Goal: Transaction & Acquisition: Download file/media

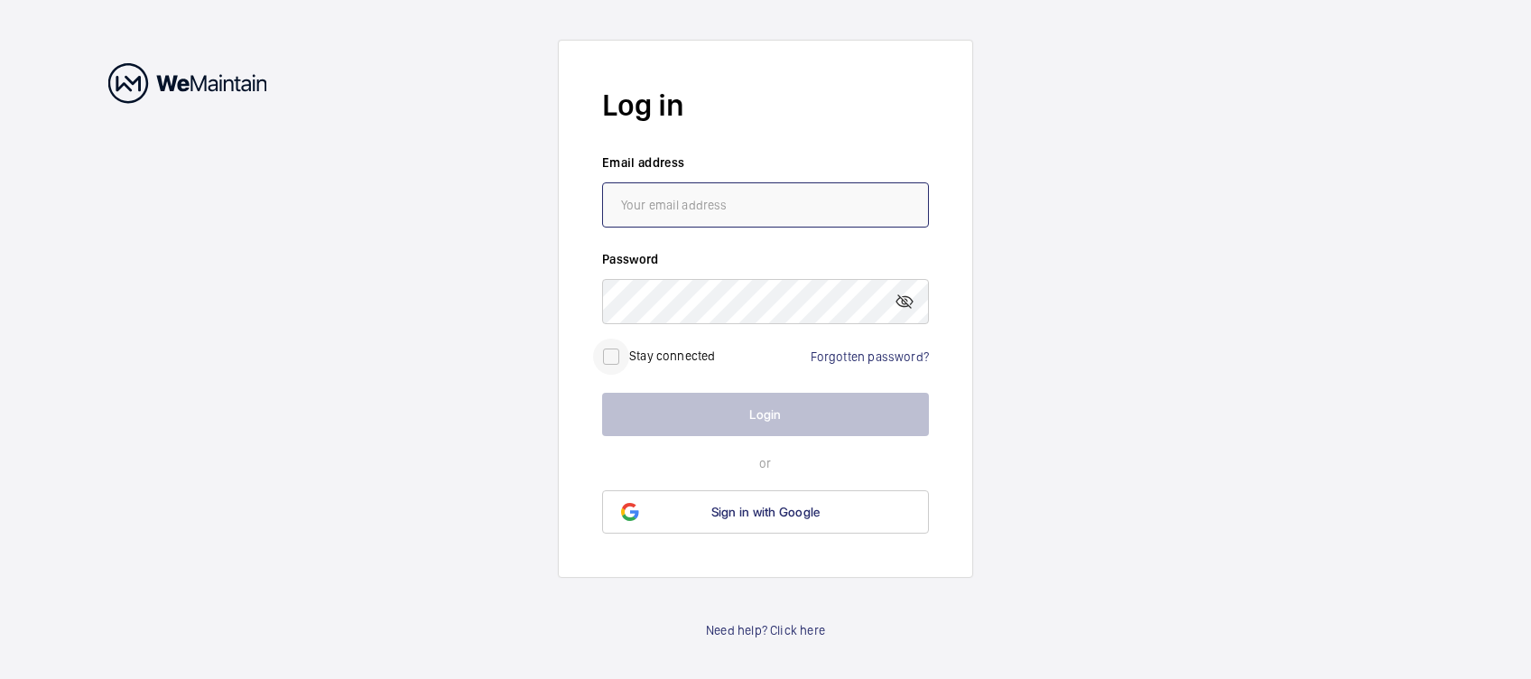
type input "[PERSON_NAME][EMAIL_ADDRESS][DOMAIN_NAME]"
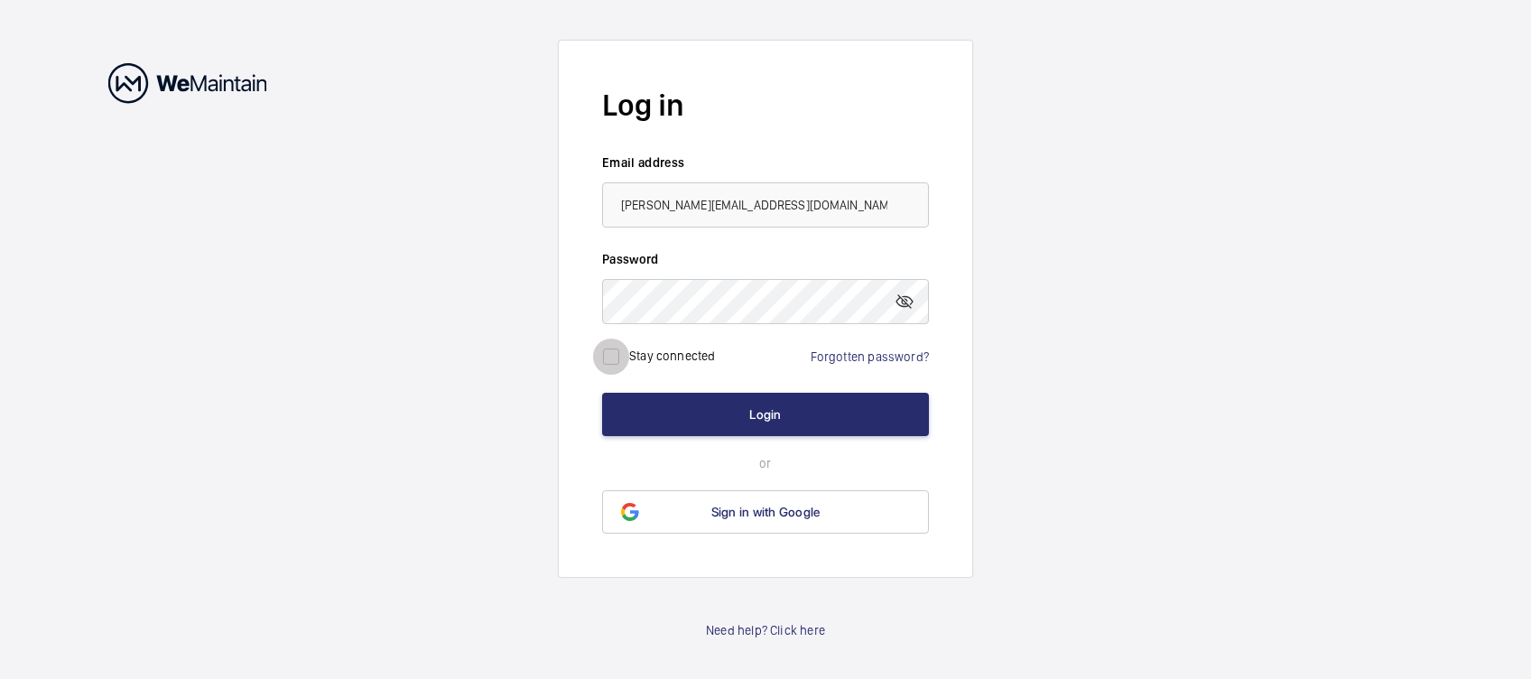
click at [609, 354] on input "checkbox" at bounding box center [611, 357] width 36 height 36
checkbox input "true"
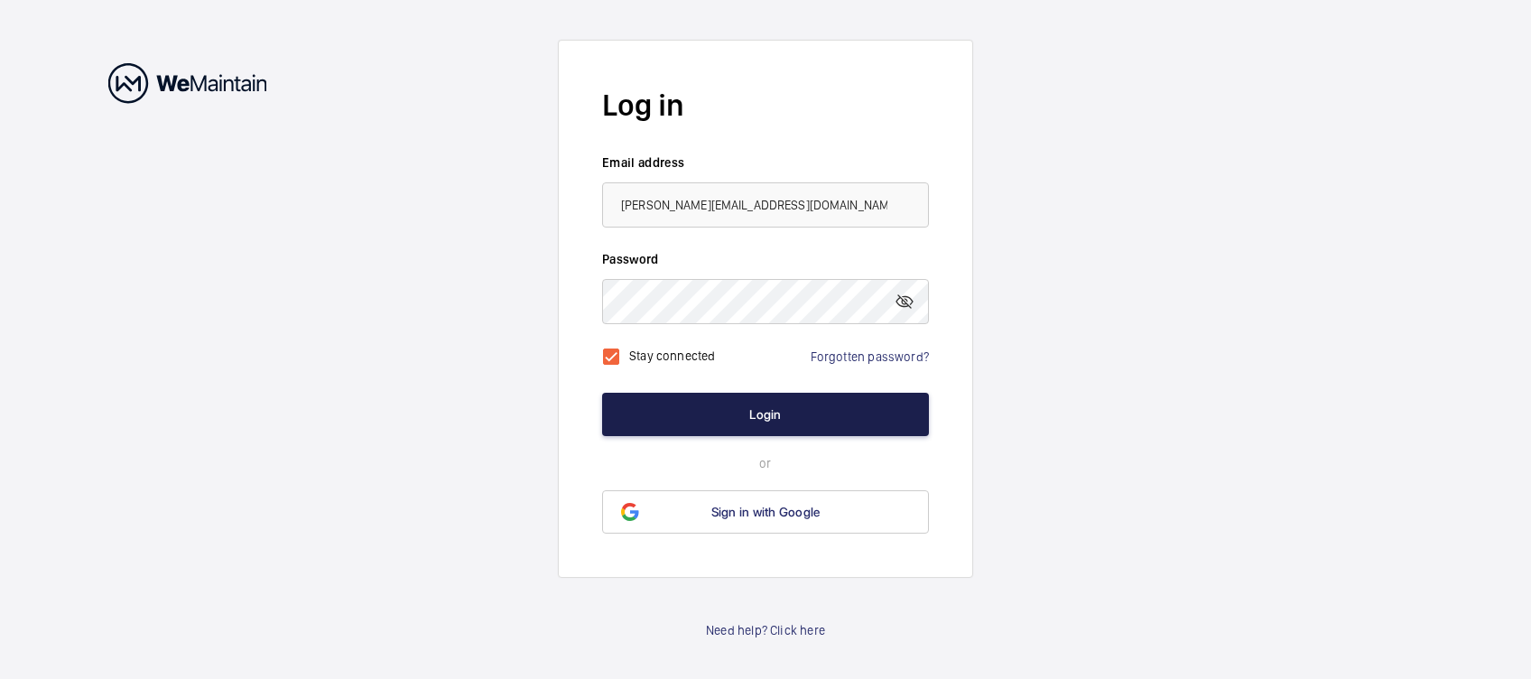
click at [809, 407] on button "Login" at bounding box center [765, 414] width 327 height 43
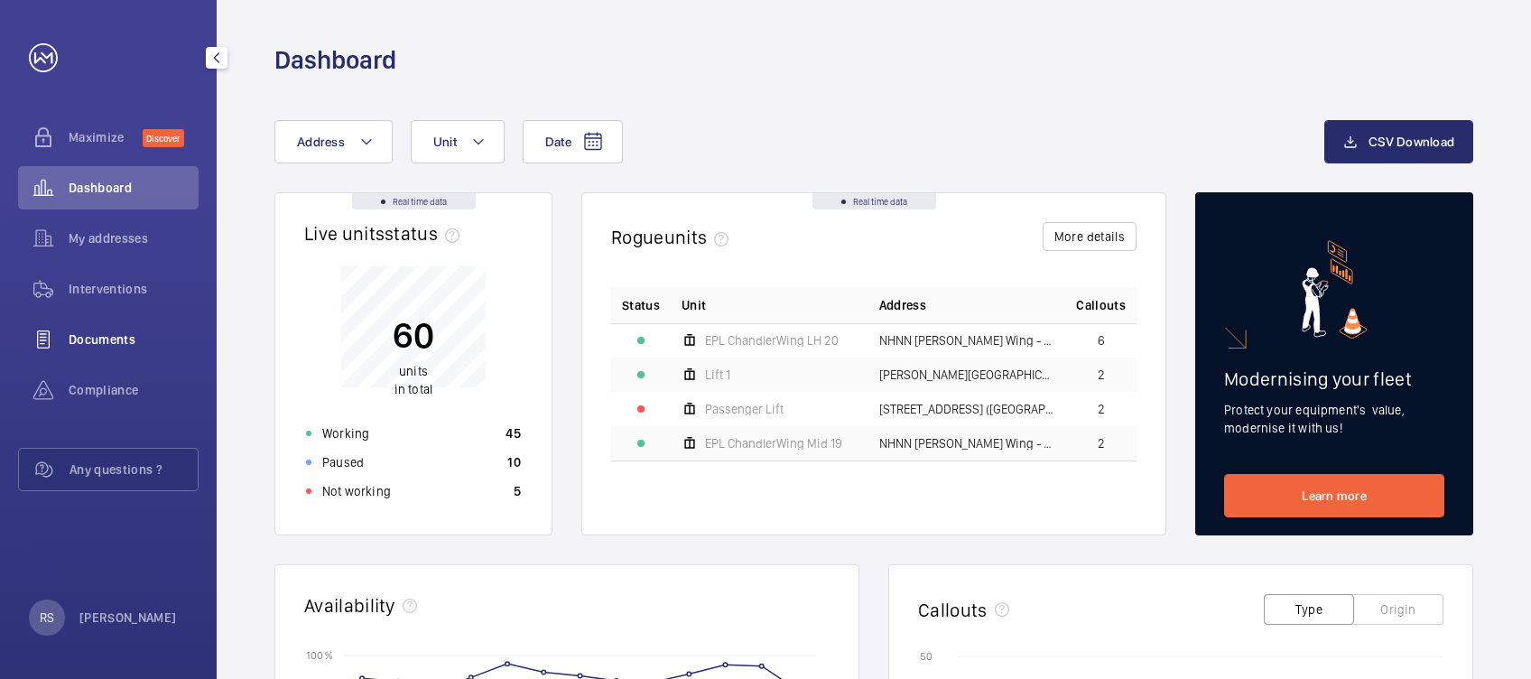
click at [107, 341] on span "Documents" at bounding box center [134, 339] width 130 height 18
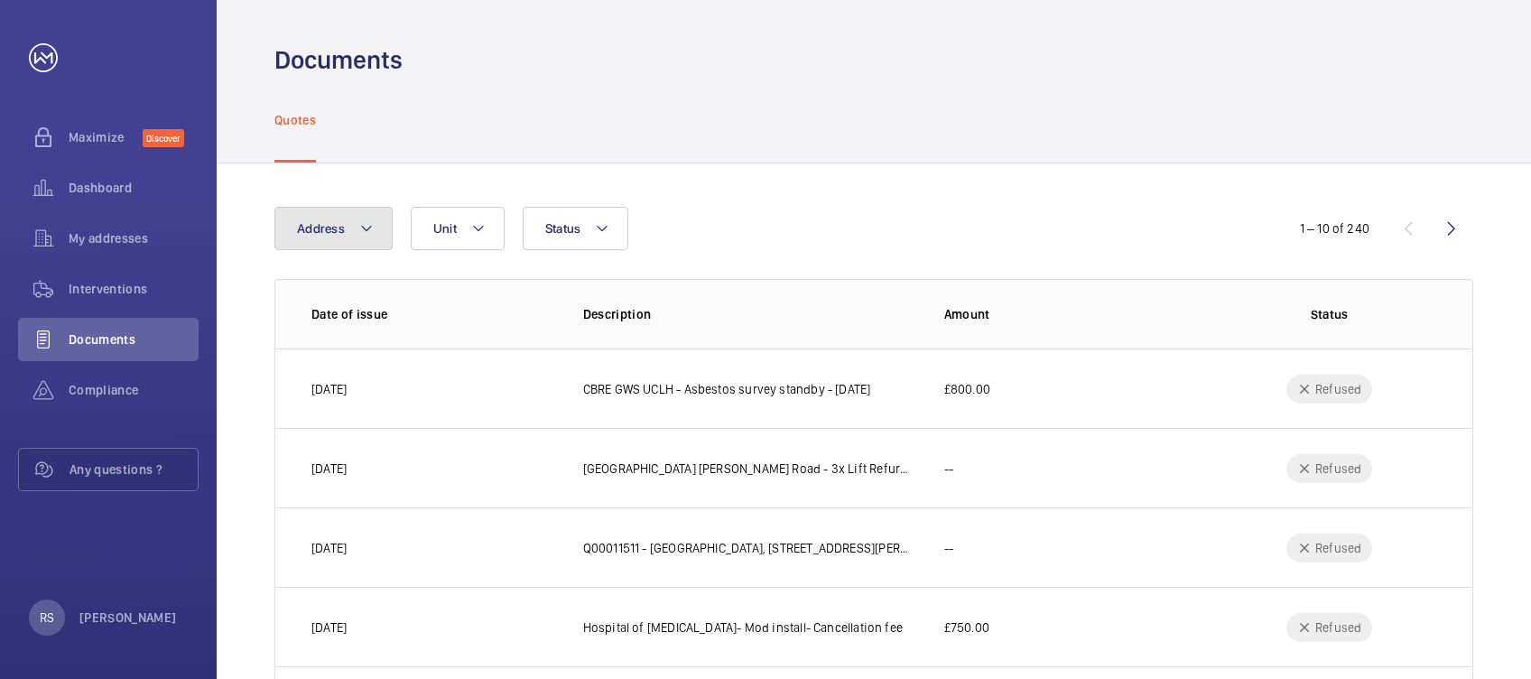
click at [350, 232] on button "Address" at bounding box center [333, 228] width 118 height 43
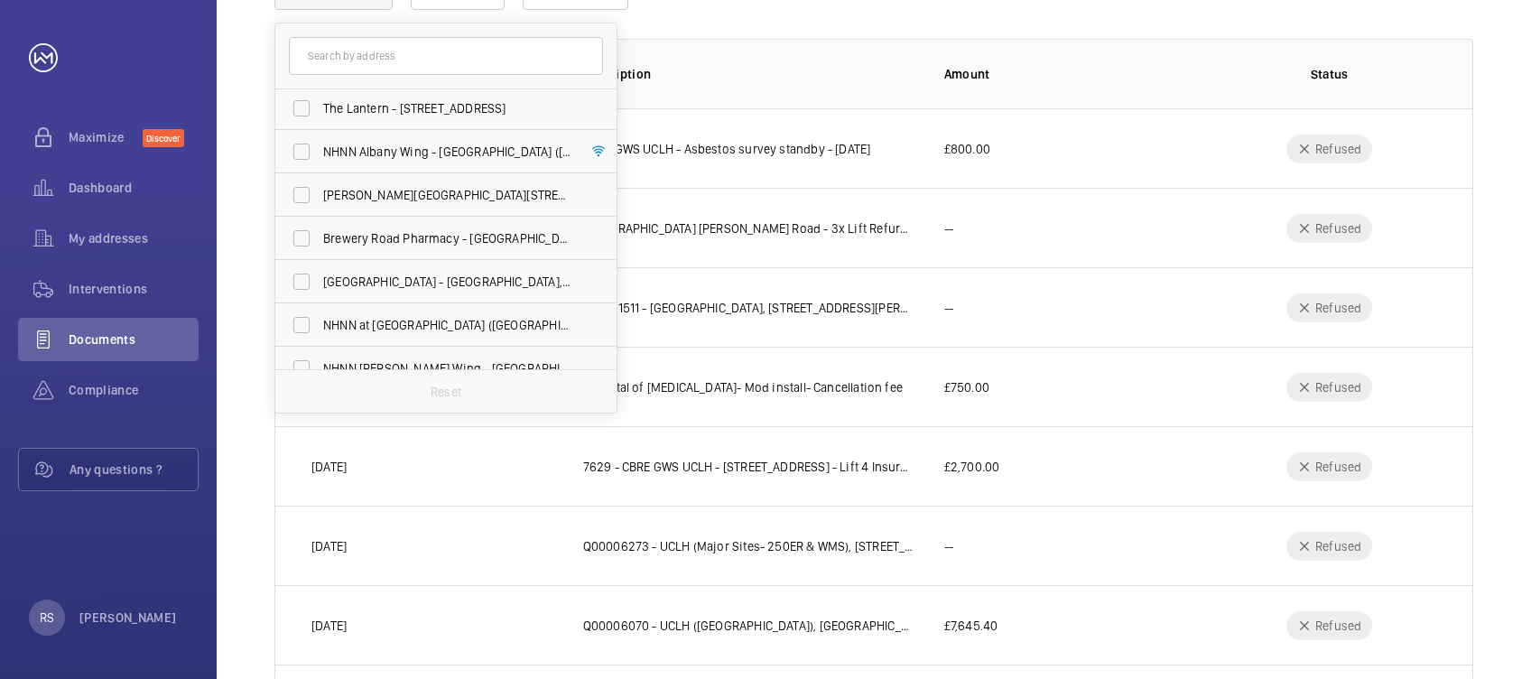
scroll to position [499, 0]
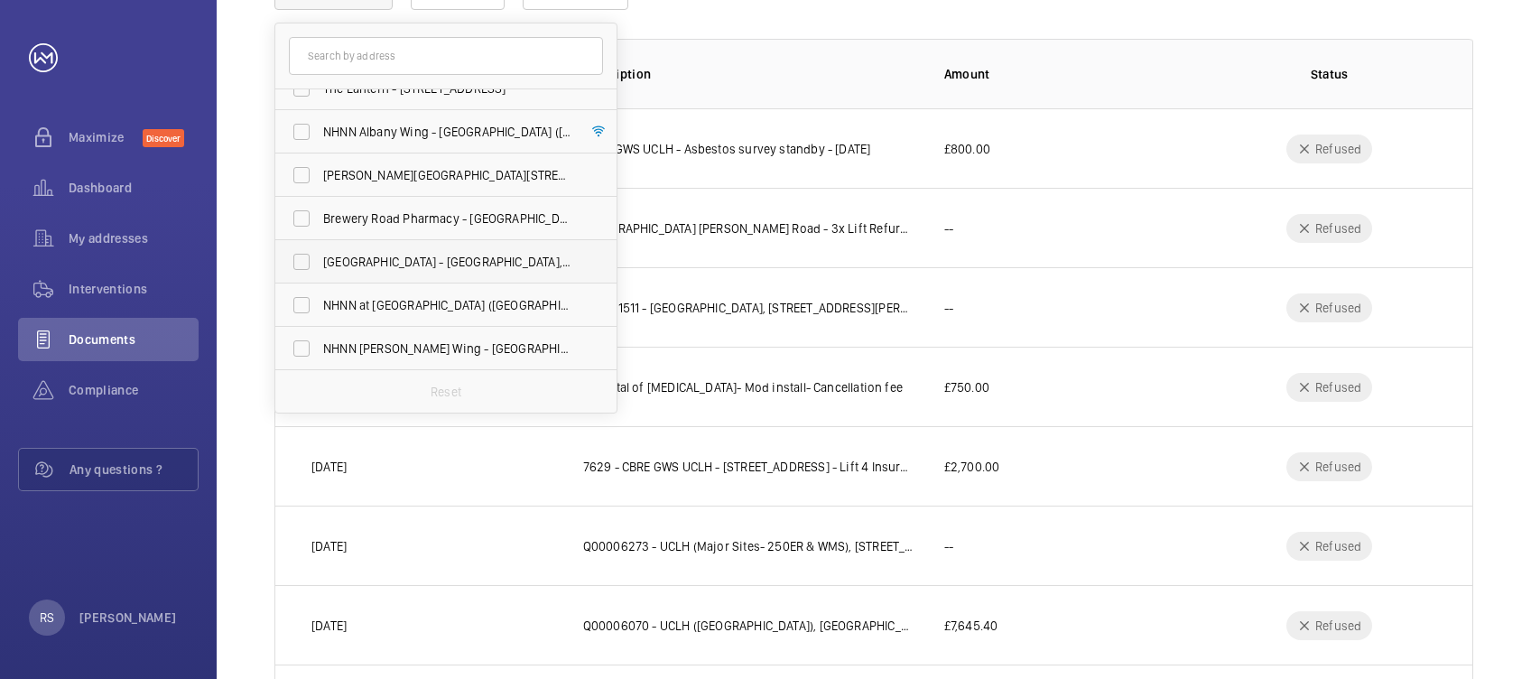
click at [456, 253] on span "[GEOGRAPHIC_DATA] - [GEOGRAPHIC_DATA], [STREET_ADDRESS]" at bounding box center [447, 262] width 248 height 18
click at [320, 253] on input "[GEOGRAPHIC_DATA] - [GEOGRAPHIC_DATA], [STREET_ADDRESS]" at bounding box center [301, 262] width 36 height 36
checkbox input "true"
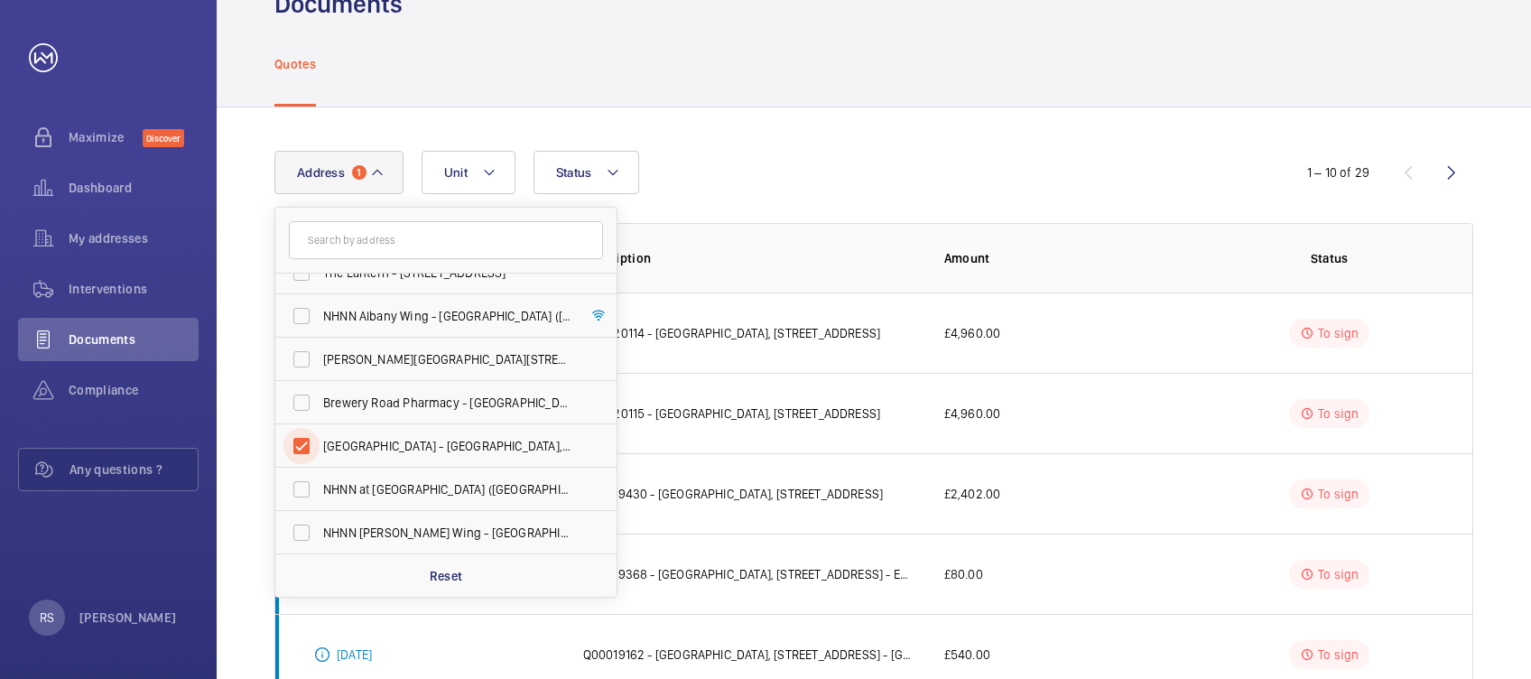
scroll to position [240, 0]
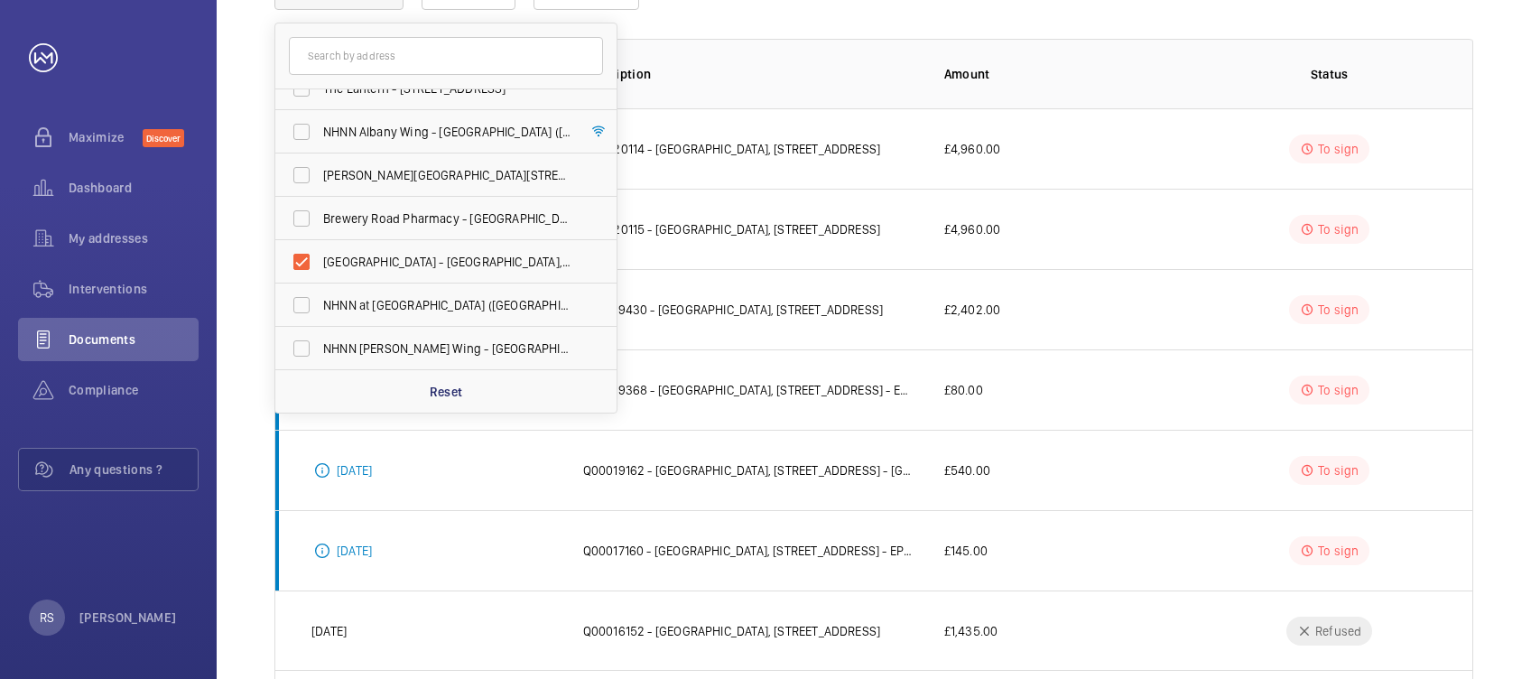
click at [845, 107] on th "Description" at bounding box center [734, 74] width 361 height 70
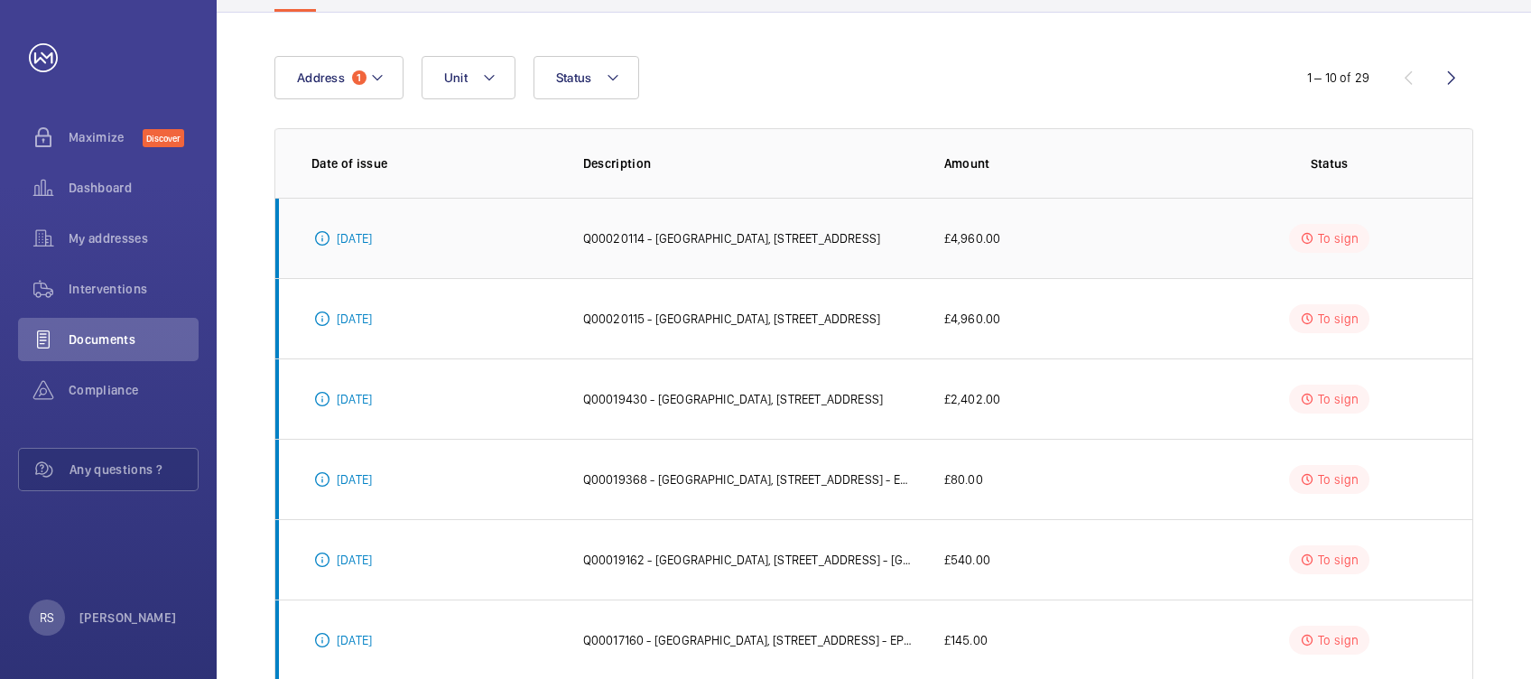
scroll to position [271, 0]
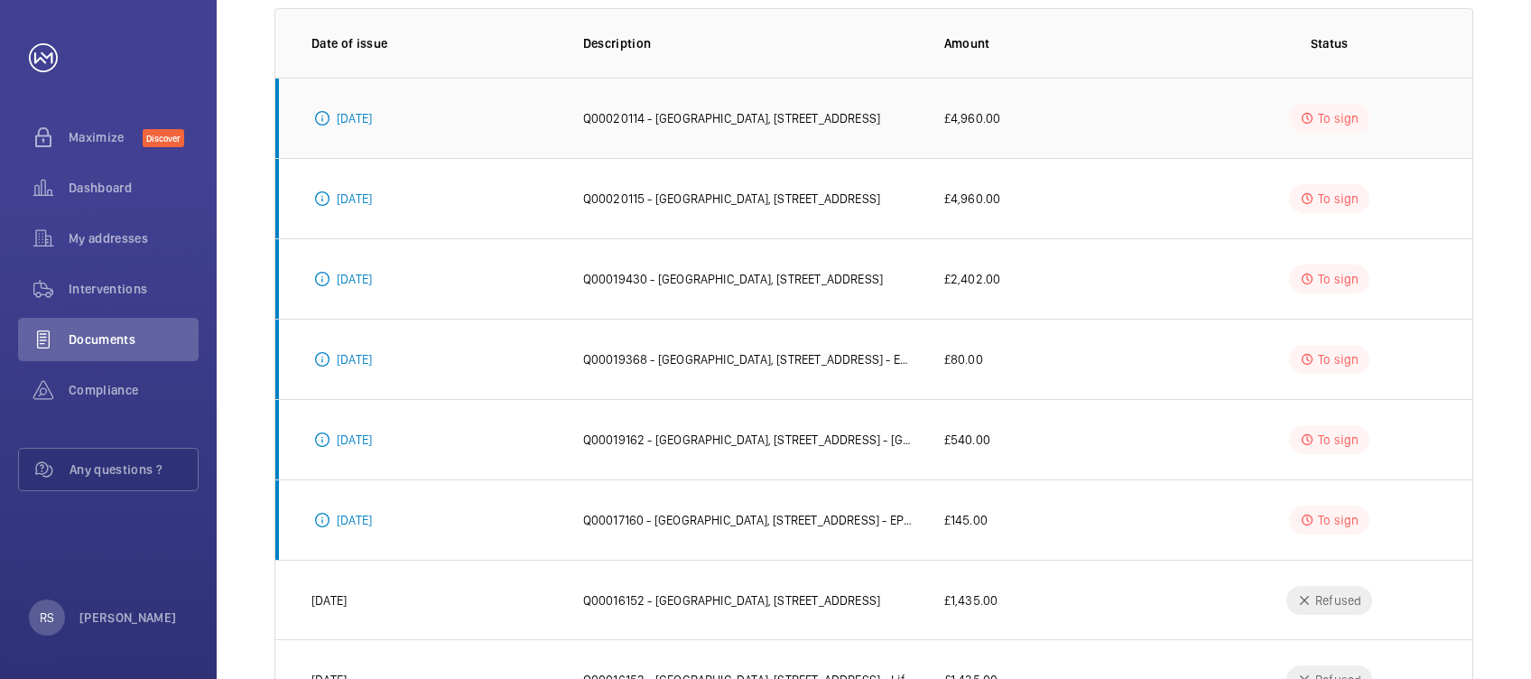
click at [797, 122] on p "Q00020114 - [GEOGRAPHIC_DATA], [STREET_ADDRESS]" at bounding box center [732, 118] width 298 height 18
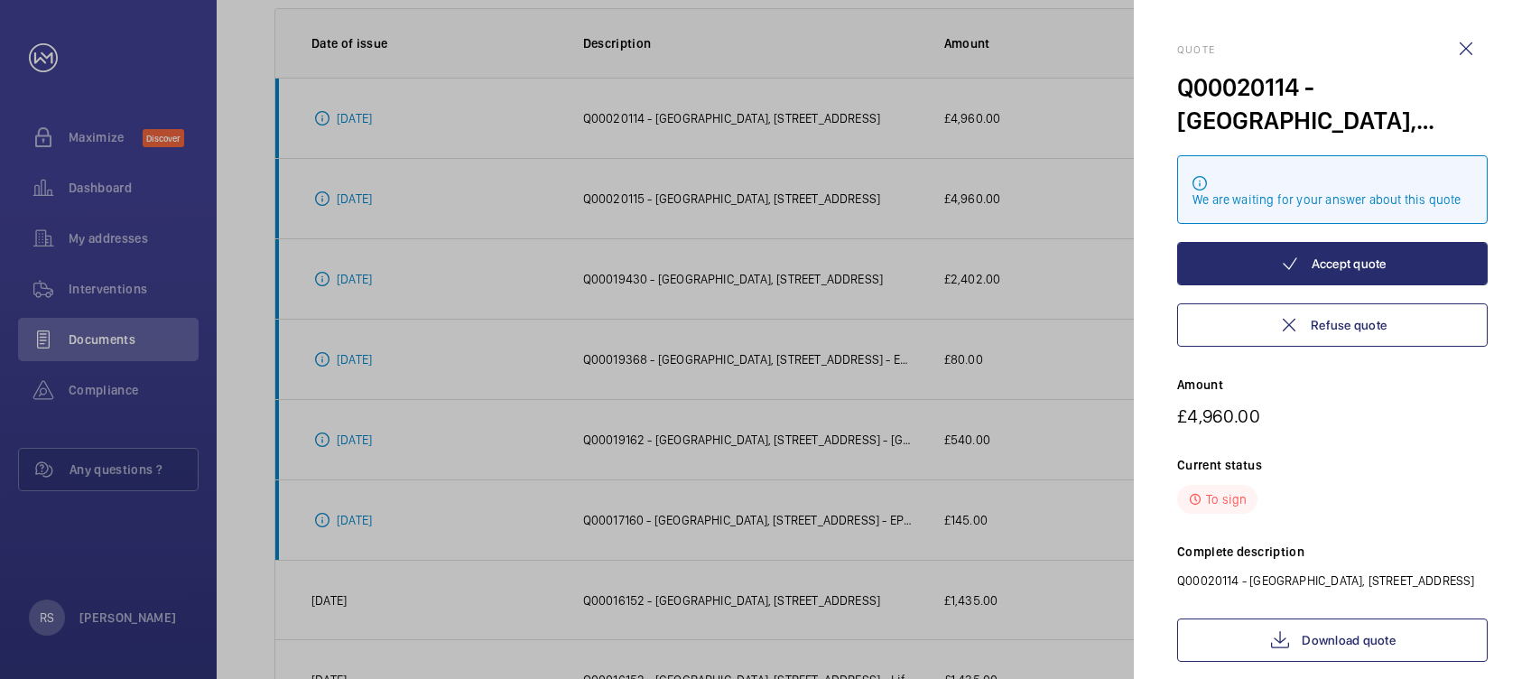
scroll to position [102, 0]
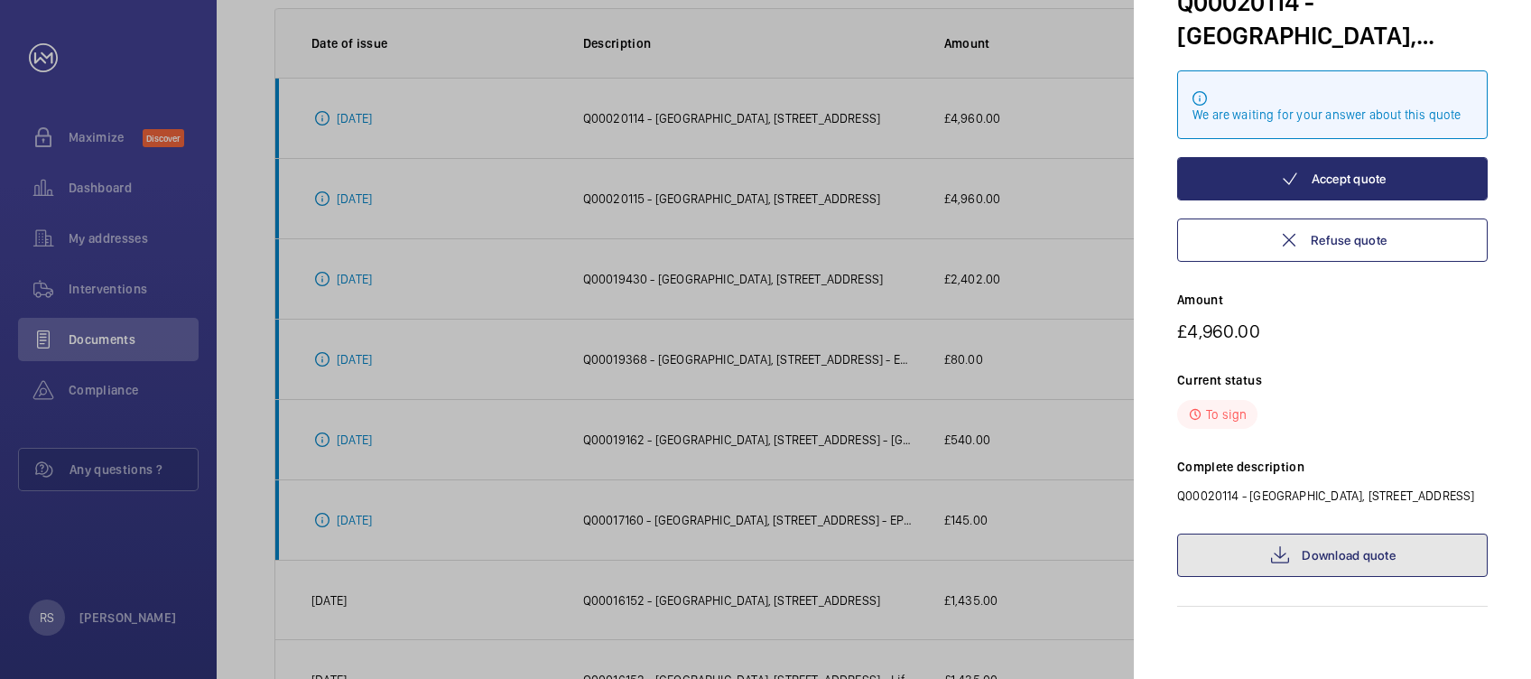
click at [1345, 545] on link "Download quote" at bounding box center [1332, 555] width 311 height 43
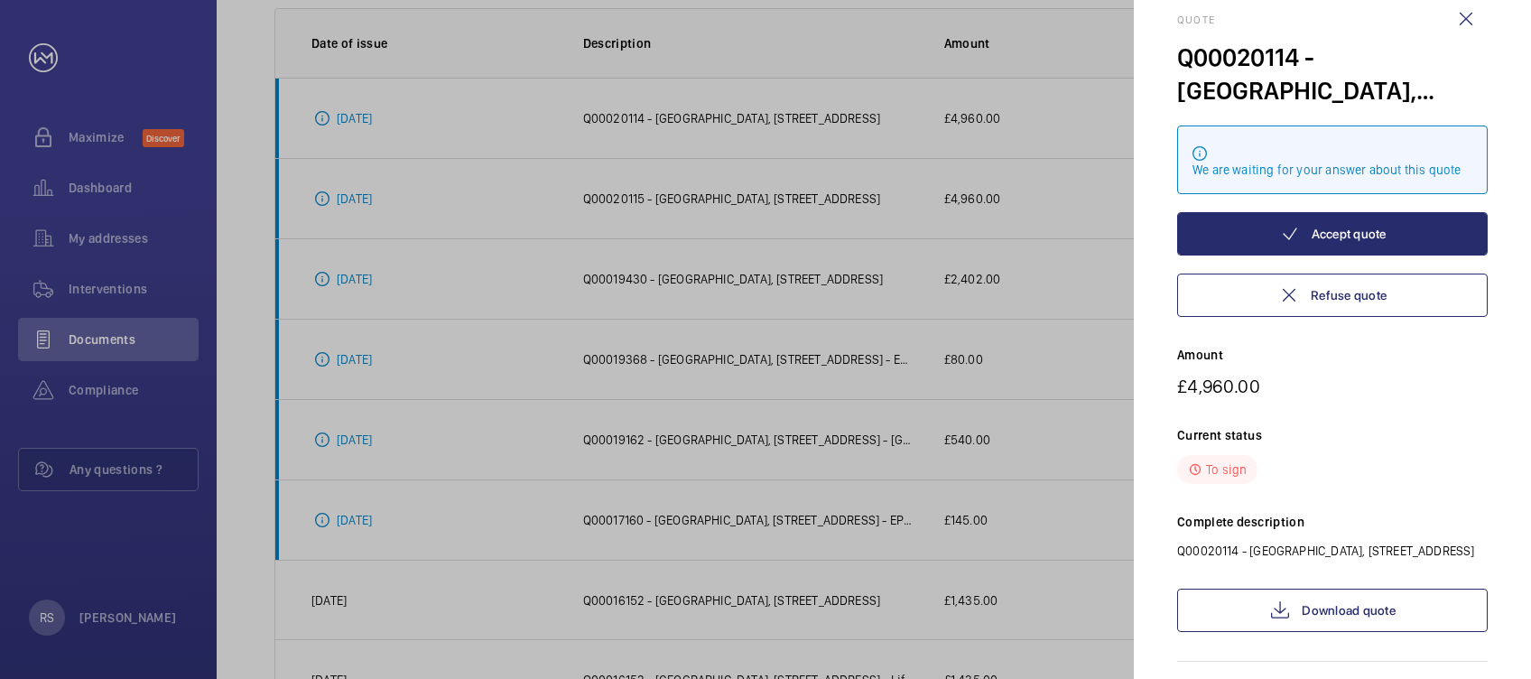
scroll to position [0, 0]
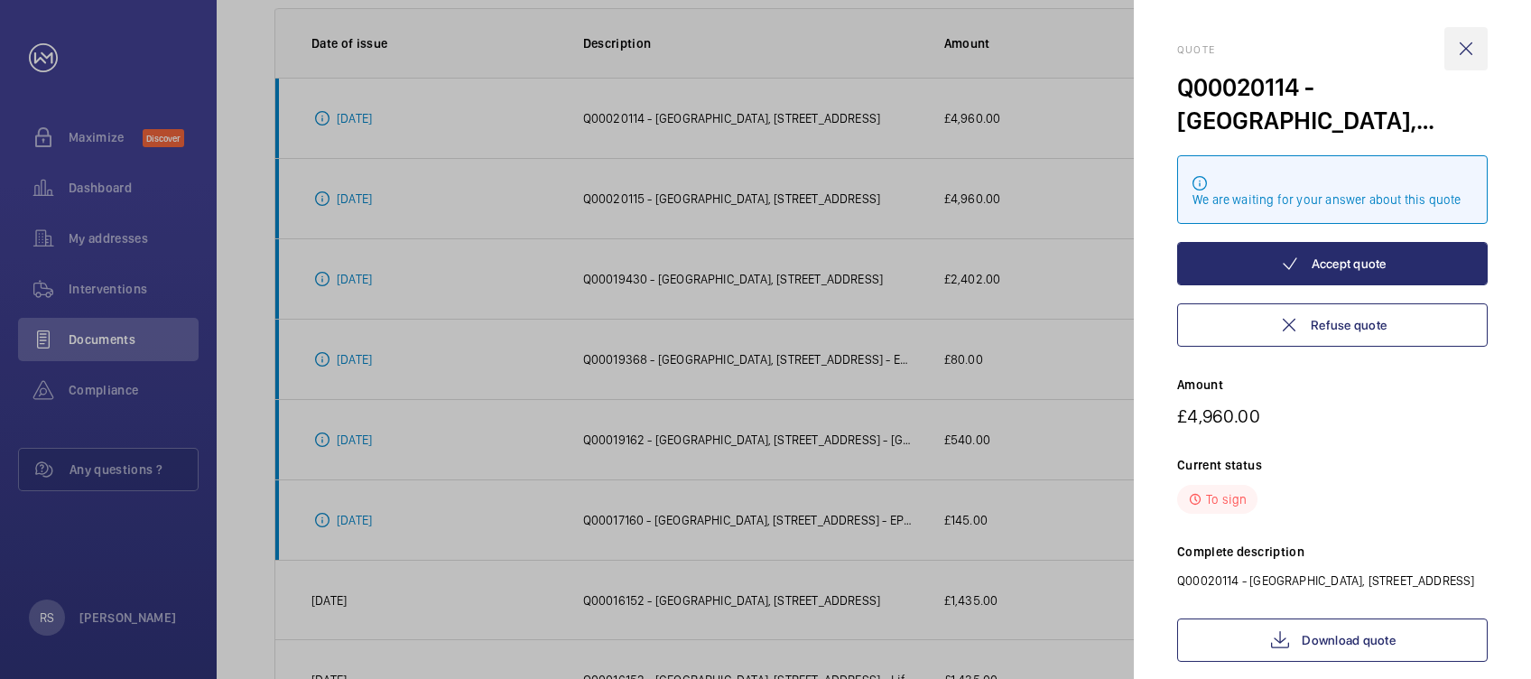
click at [1466, 42] on wm-front-icon-button at bounding box center [1466, 48] width 43 height 43
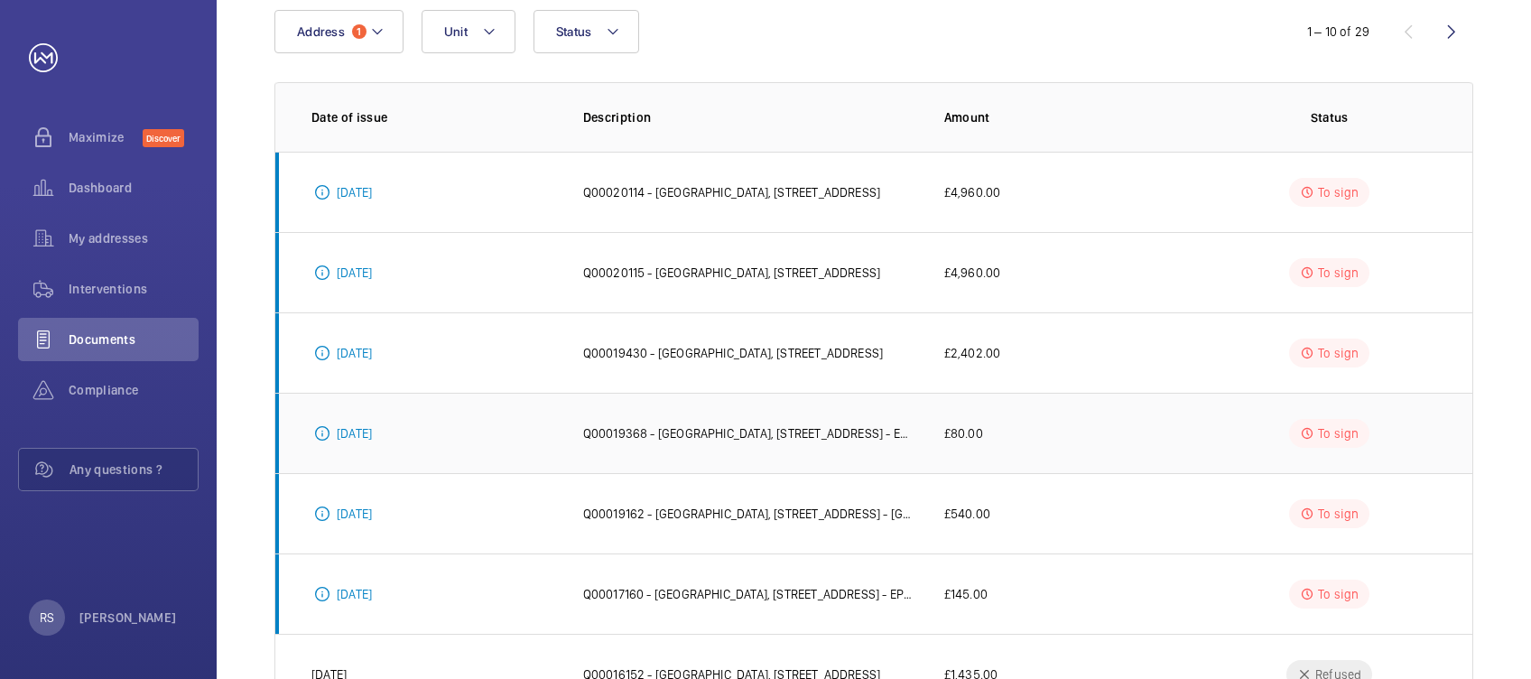
scroll to position [151, 0]
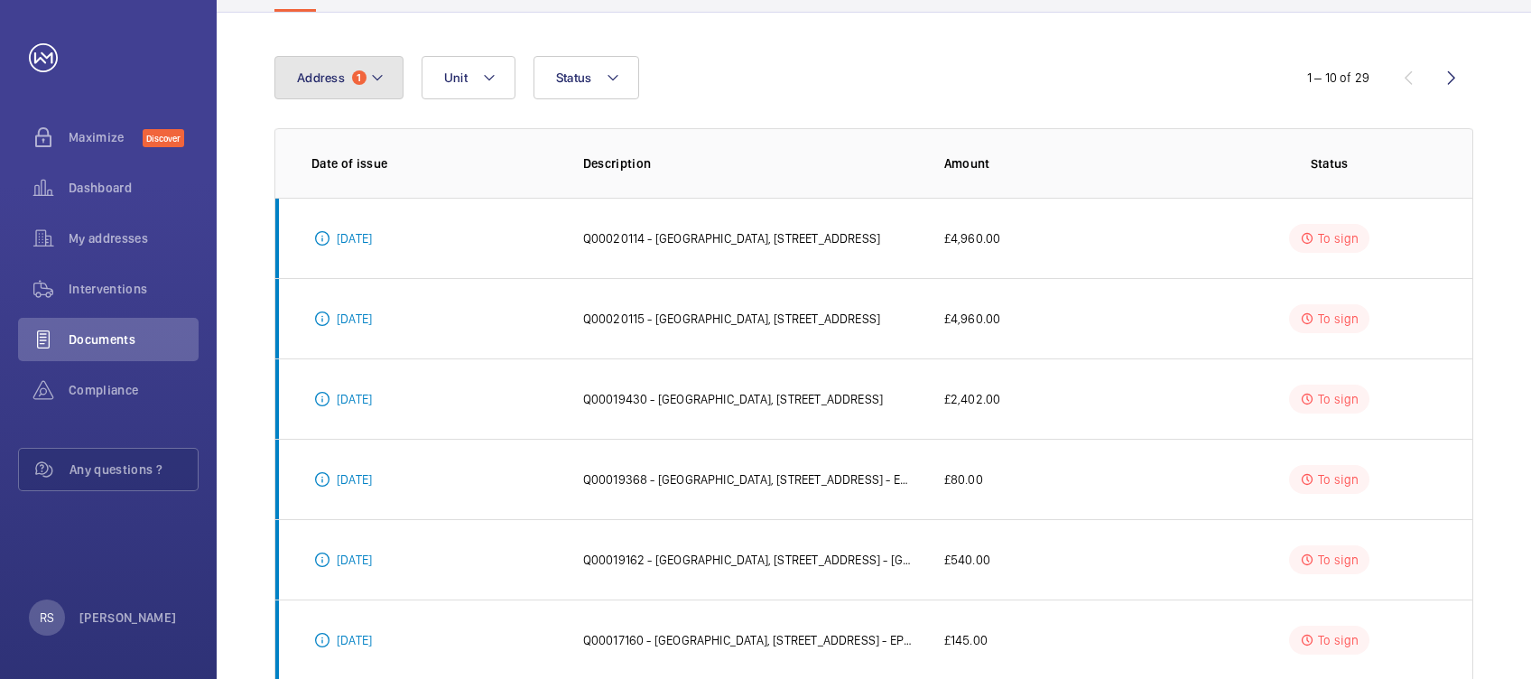
click at [380, 85] on mat-icon at bounding box center [377, 78] width 14 height 22
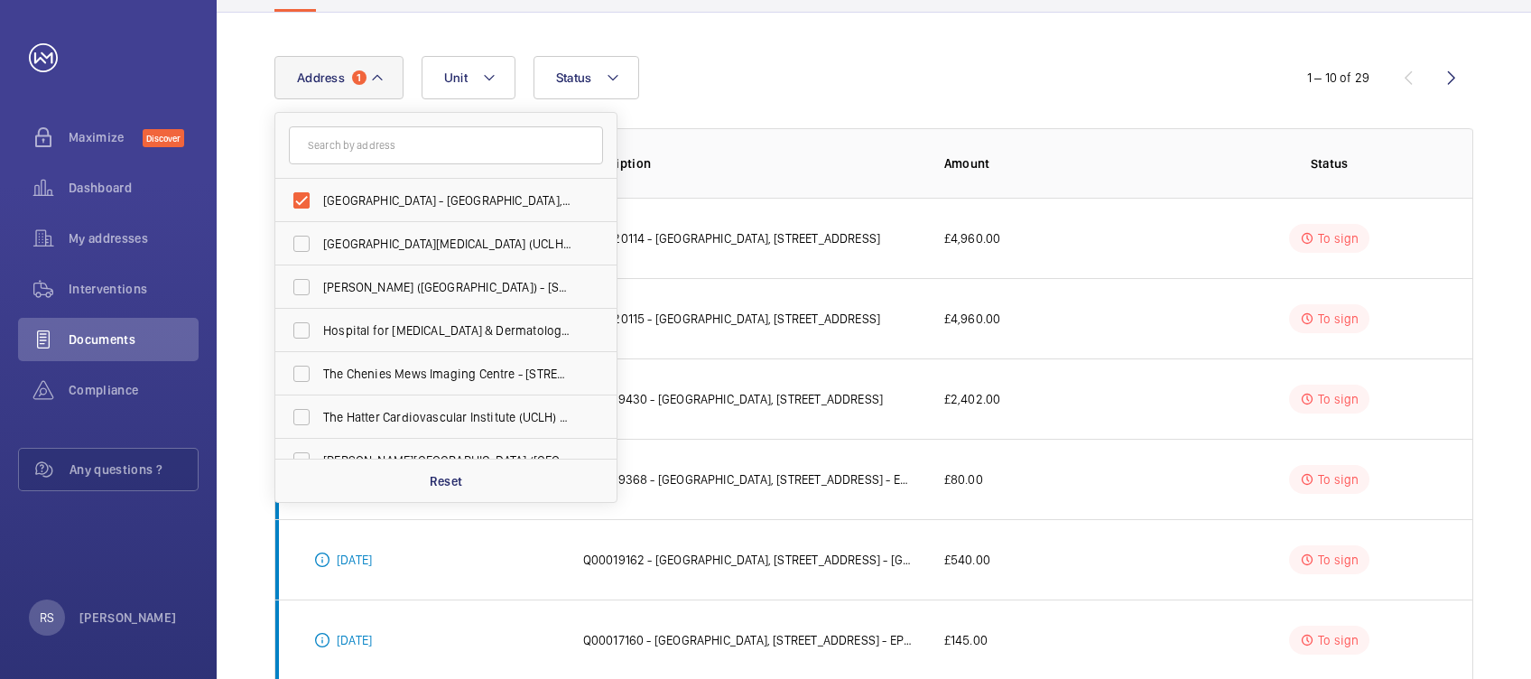
click at [826, 84] on div "Address 1 [GEOGRAPHIC_DATA] - [GEOGRAPHIC_DATA], [STREET_ADDRESS][GEOGRAPHIC_DA…" at bounding box center [765, 77] width 982 height 43
